Goal: Find specific page/section: Find specific page/section

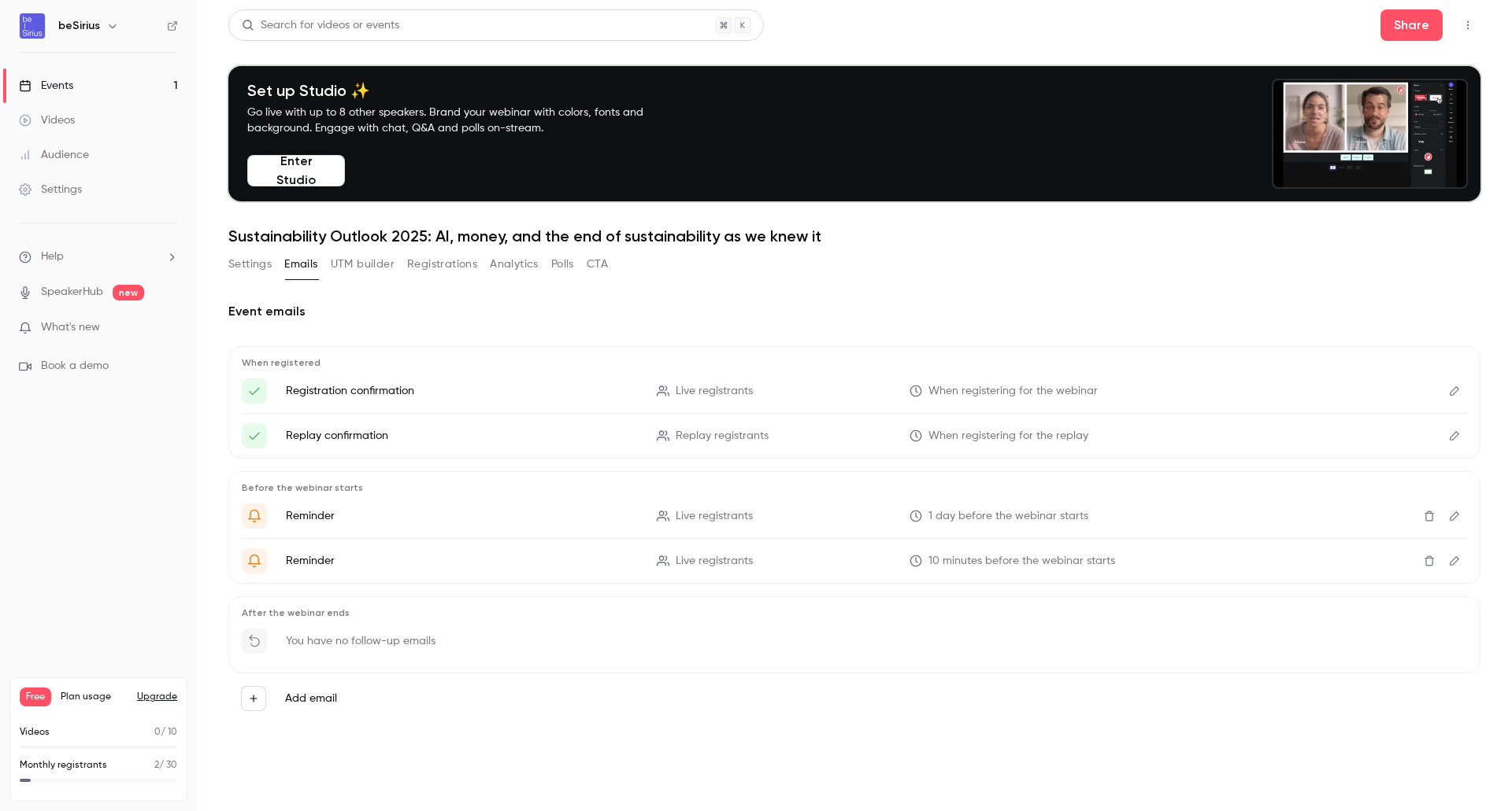
click at [75, 90] on link "Events 1" at bounding box center [98, 86] width 196 height 35
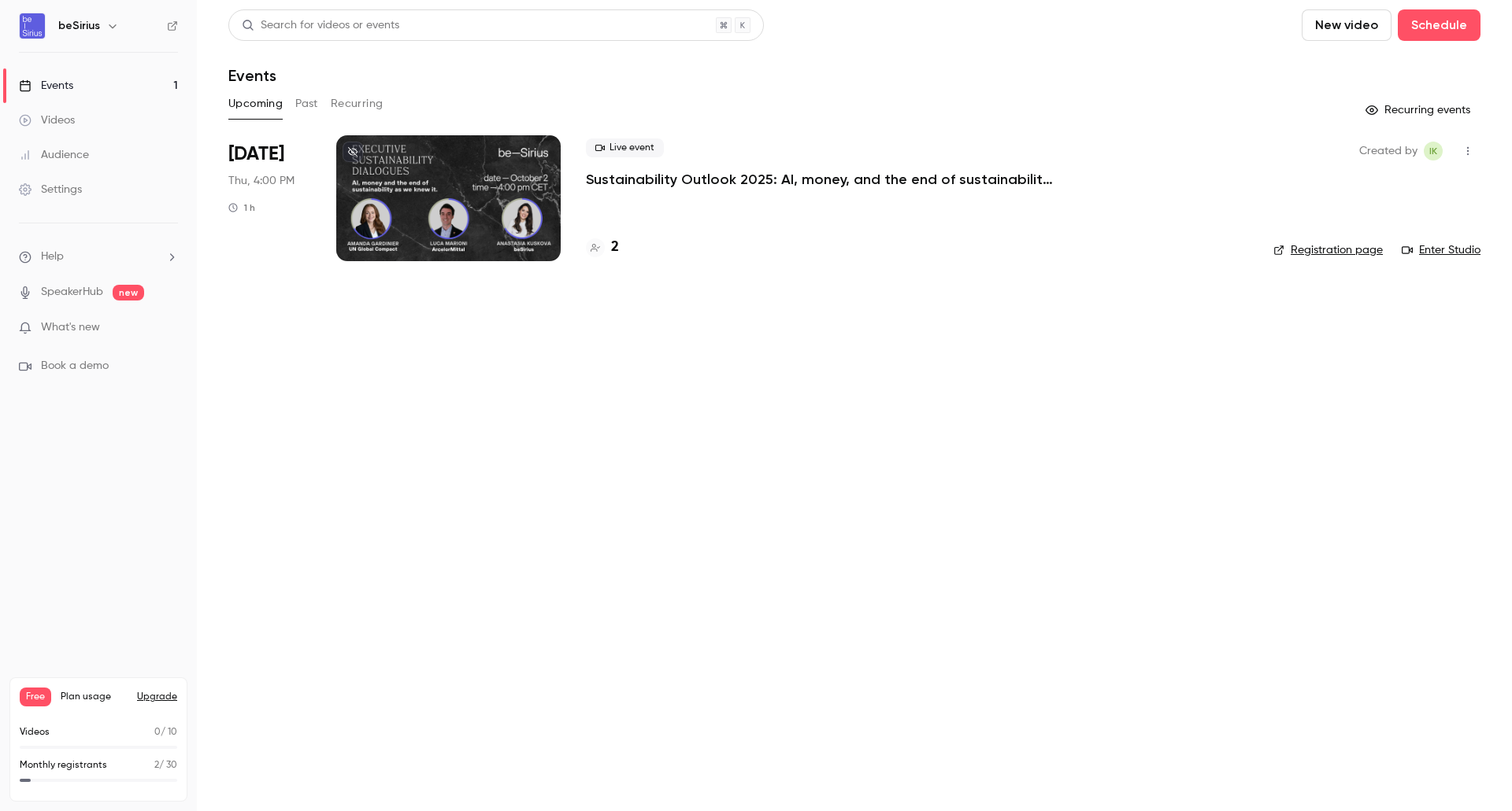
click at [424, 207] on div at bounding box center [448, 198] width 224 height 126
